Goal: Book appointment/travel/reservation

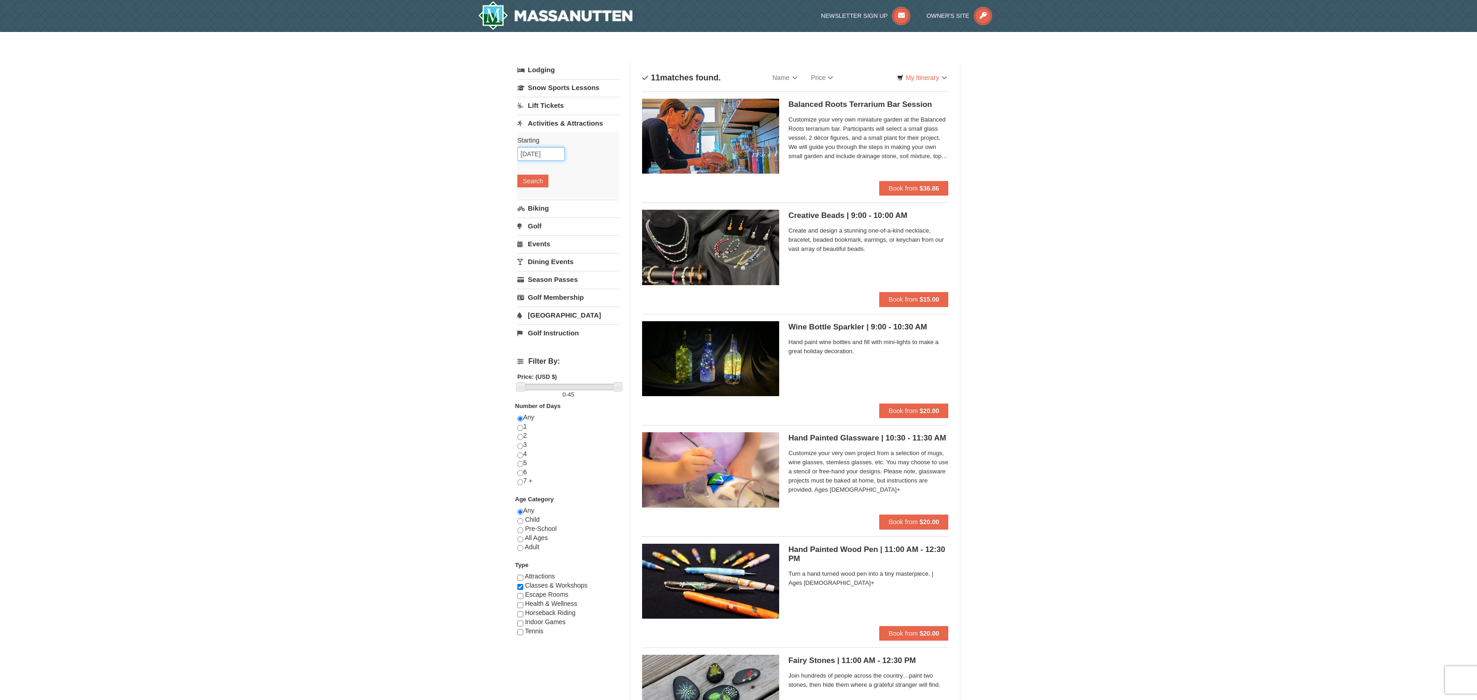
click at [549, 155] on input "10/23/2025" at bounding box center [541, 154] width 48 height 14
click at [584, 262] on link "29" at bounding box center [580, 261] width 18 height 13
type input "10/29/2025"
click at [538, 182] on button "Search" at bounding box center [532, 181] width 31 height 13
